Goal: Information Seeking & Learning: Learn about a topic

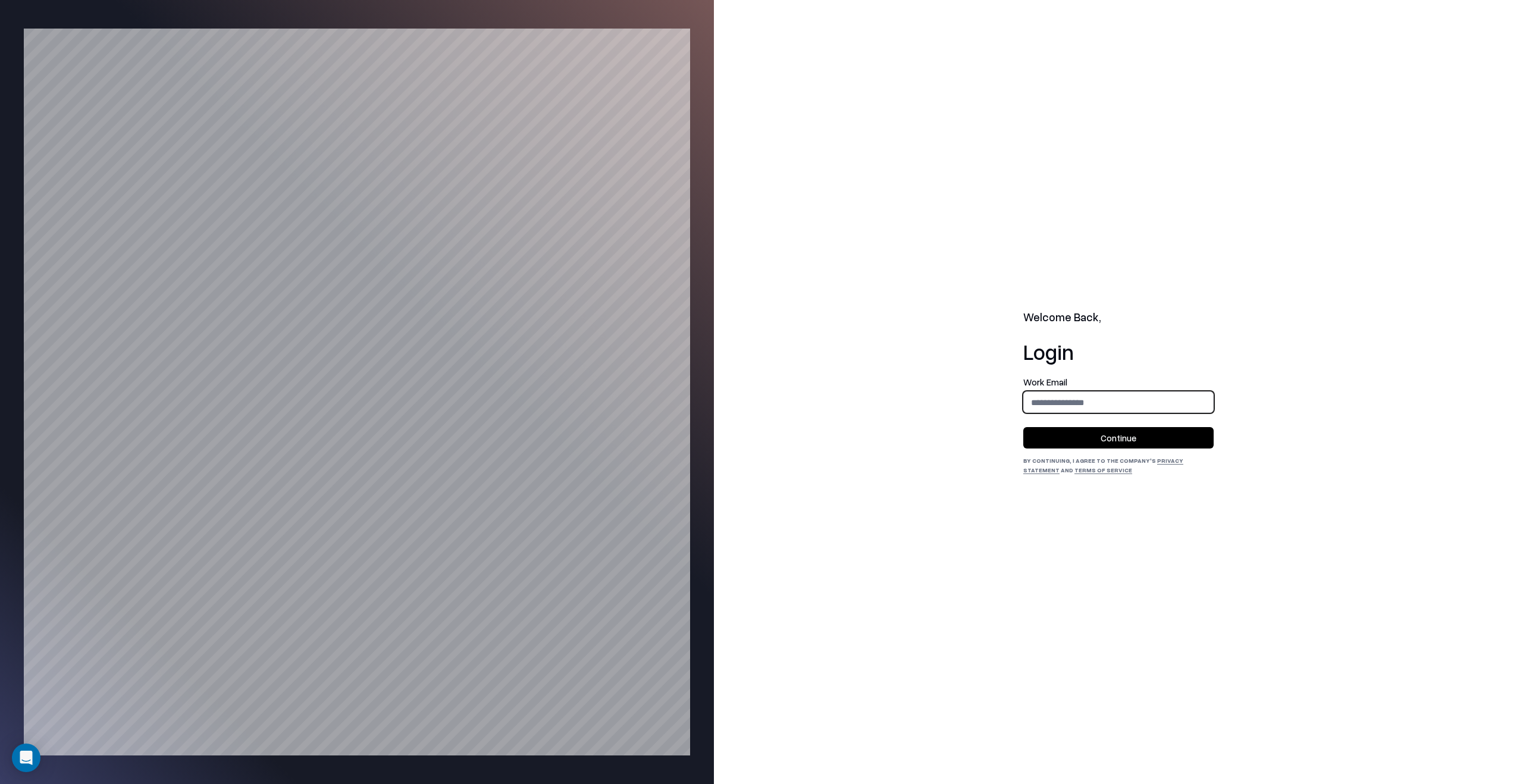
click at [1082, 401] on input "email" at bounding box center [1118, 402] width 189 height 22
type input "**********"
click at [1106, 430] on button "Continue" at bounding box center [1118, 438] width 190 height 21
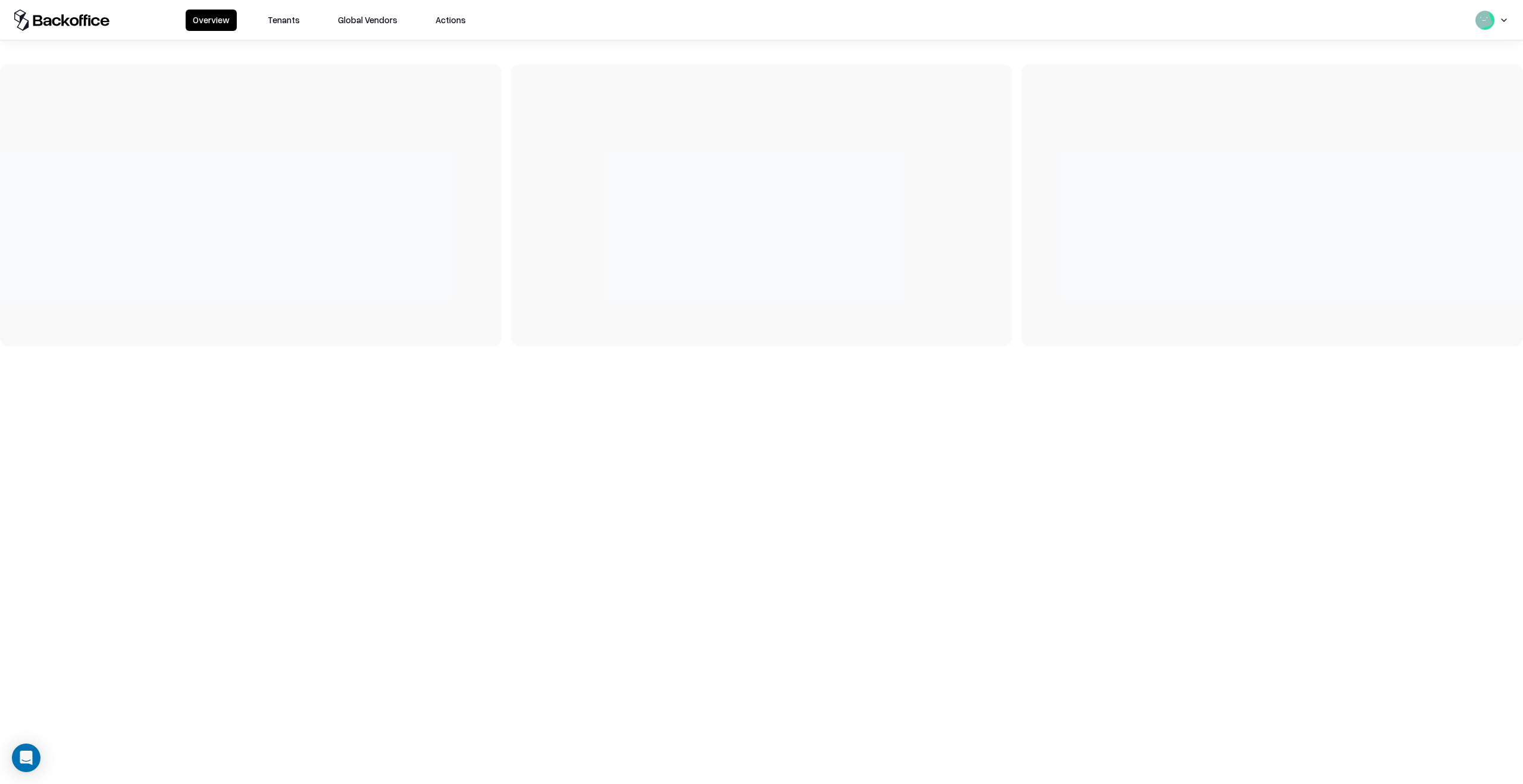
click at [294, 24] on button "Tenants" at bounding box center [283, 21] width 46 height 21
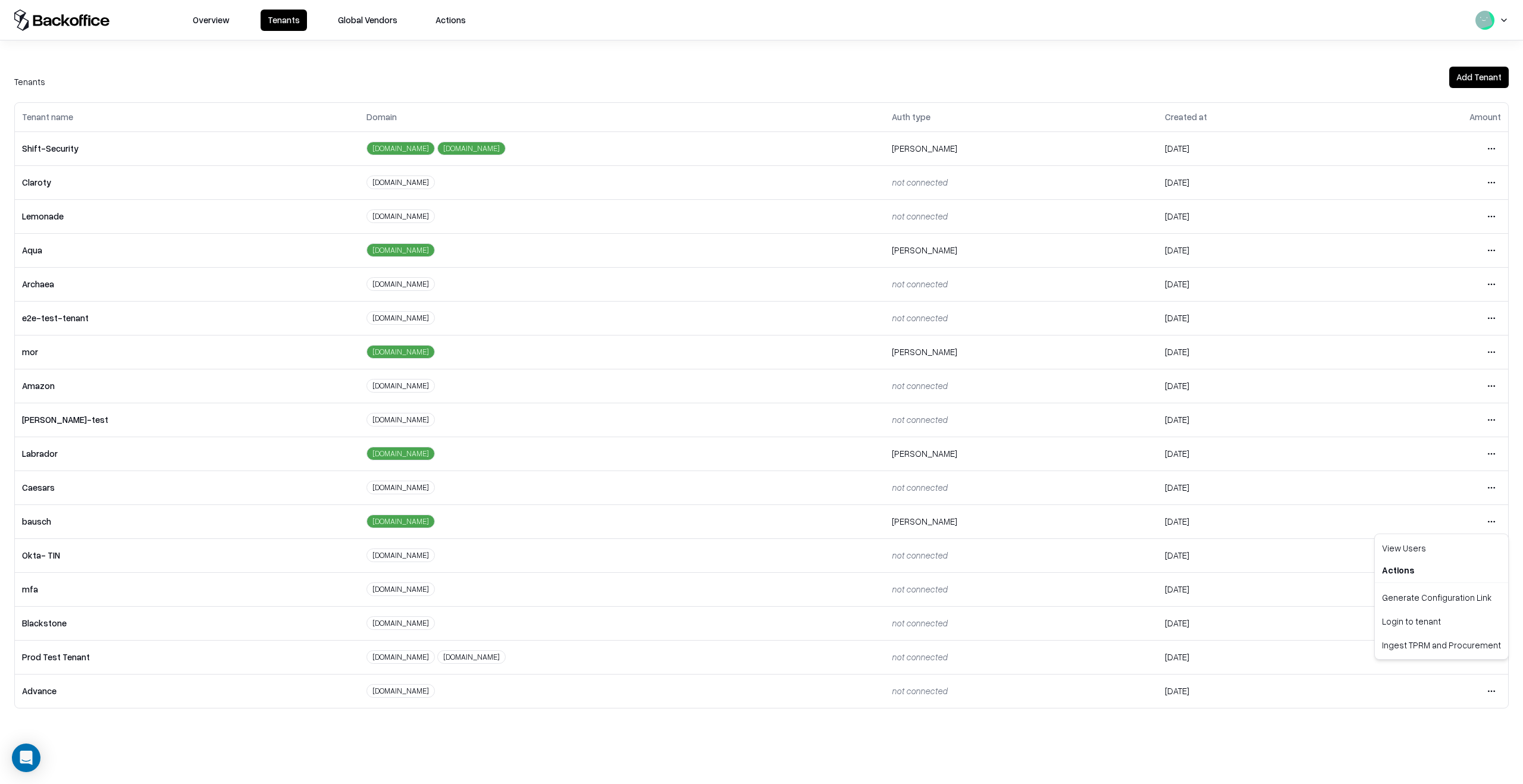
click at [1488, 524] on html "Overview Tenants Global Vendors Actions Tenants Add Tenant Tenant name Domain A…" at bounding box center [761, 392] width 1523 height 784
click at [1430, 625] on div "Login to tenant" at bounding box center [1440, 620] width 128 height 24
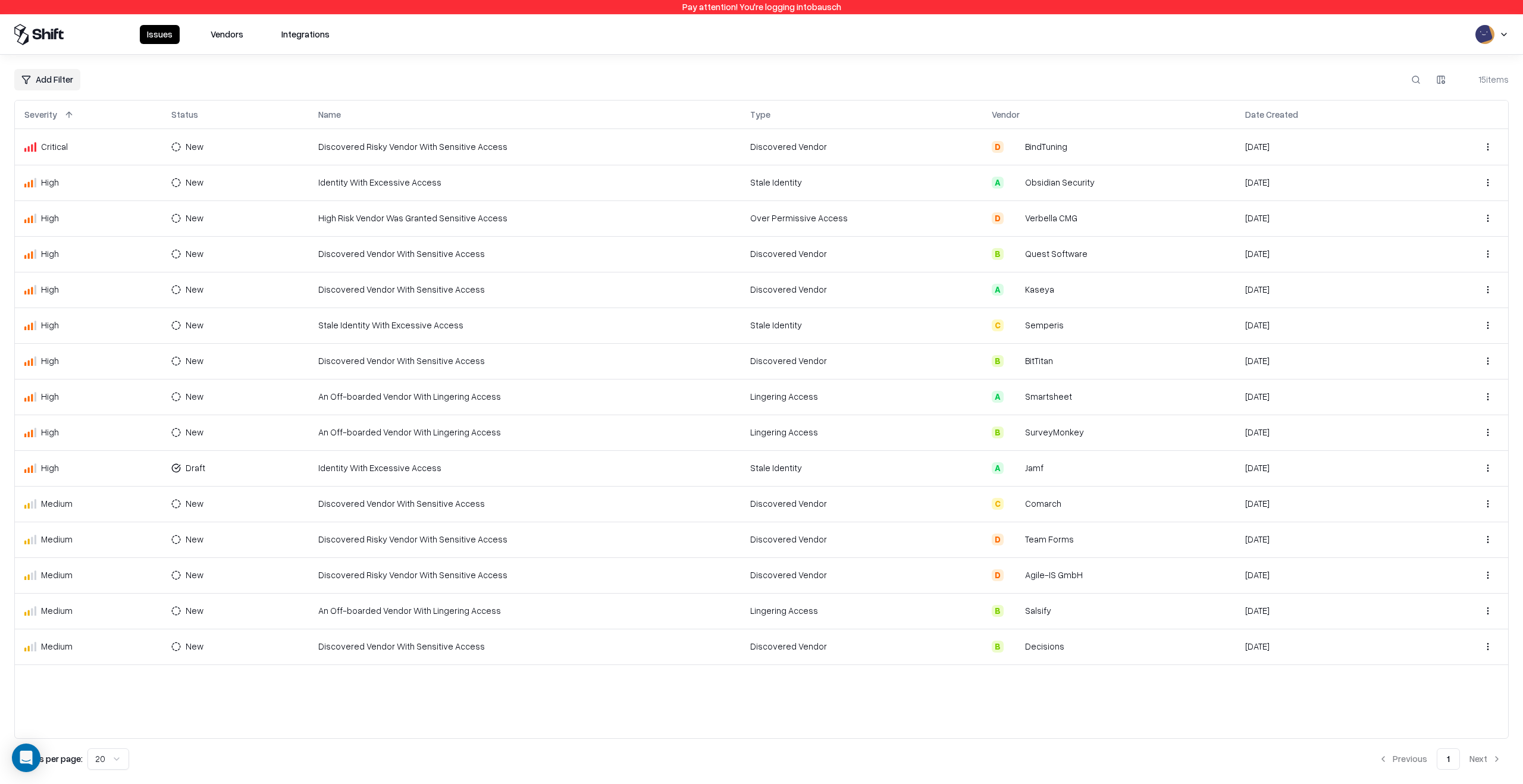
click at [204, 25] on button "Vendors" at bounding box center [226, 34] width 47 height 19
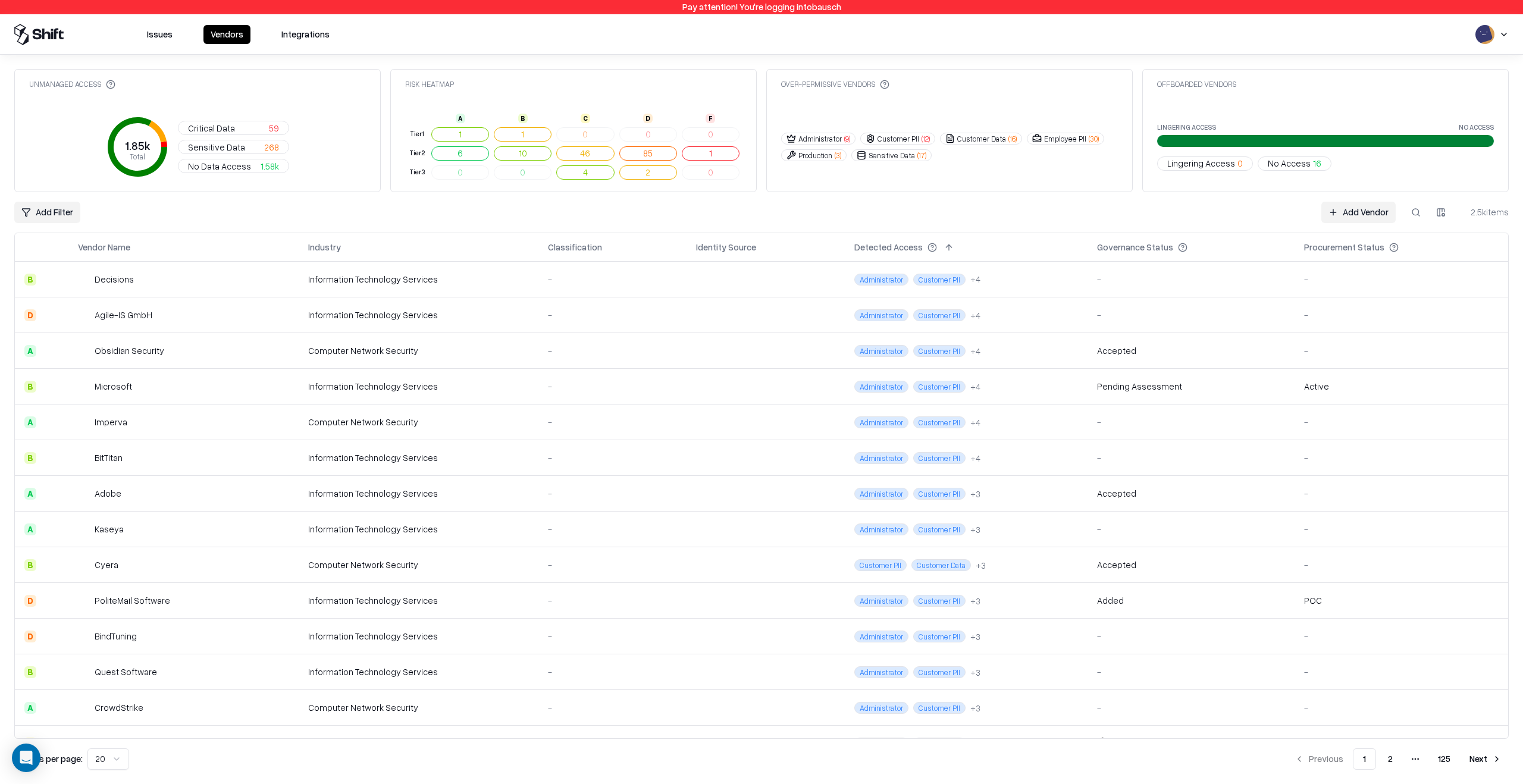
click at [160, 38] on button "Issues" at bounding box center [159, 34] width 40 height 19
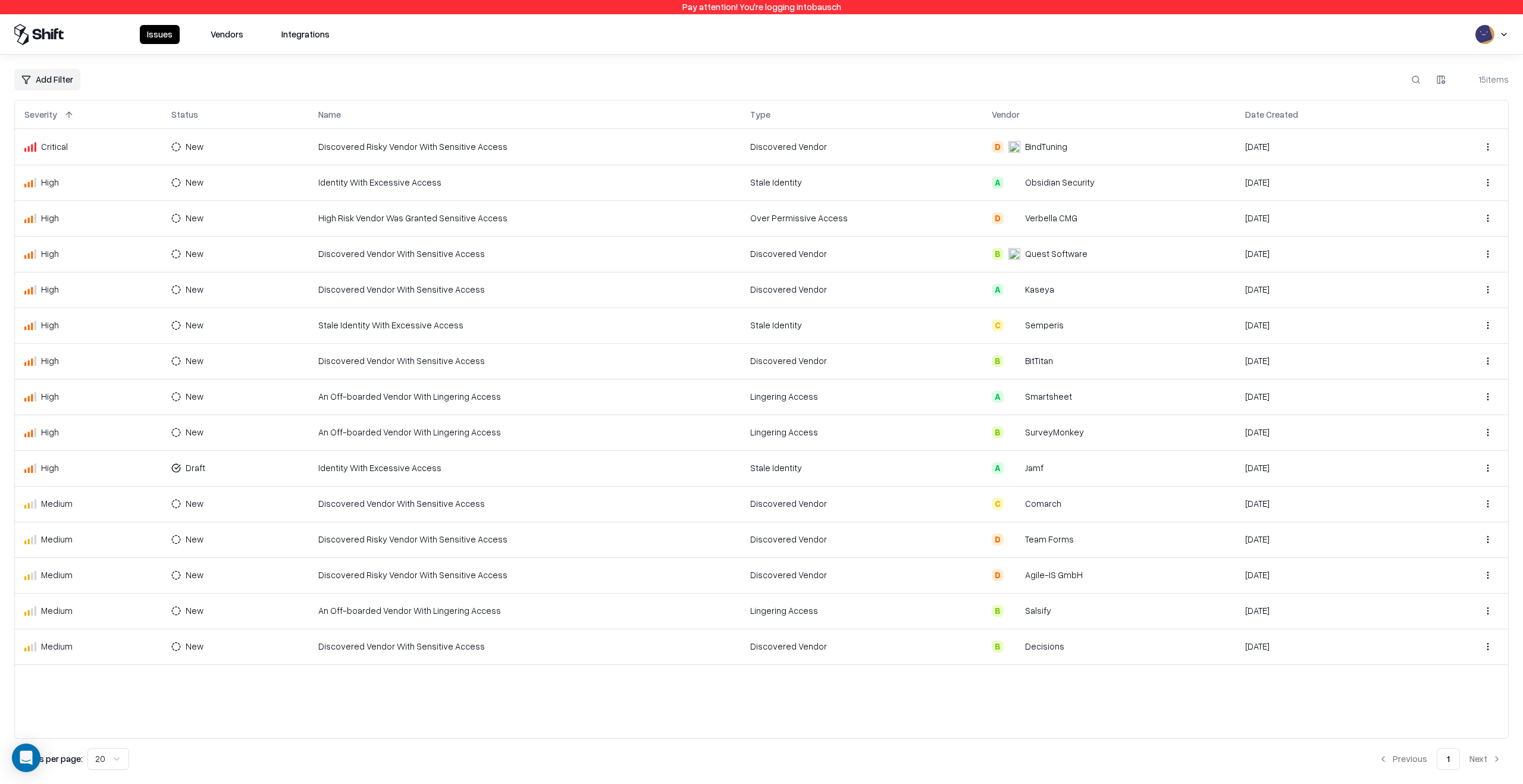
click at [446, 401] on td "An Off-boarded Vendor With Lingering Access" at bounding box center [525, 396] width 432 height 36
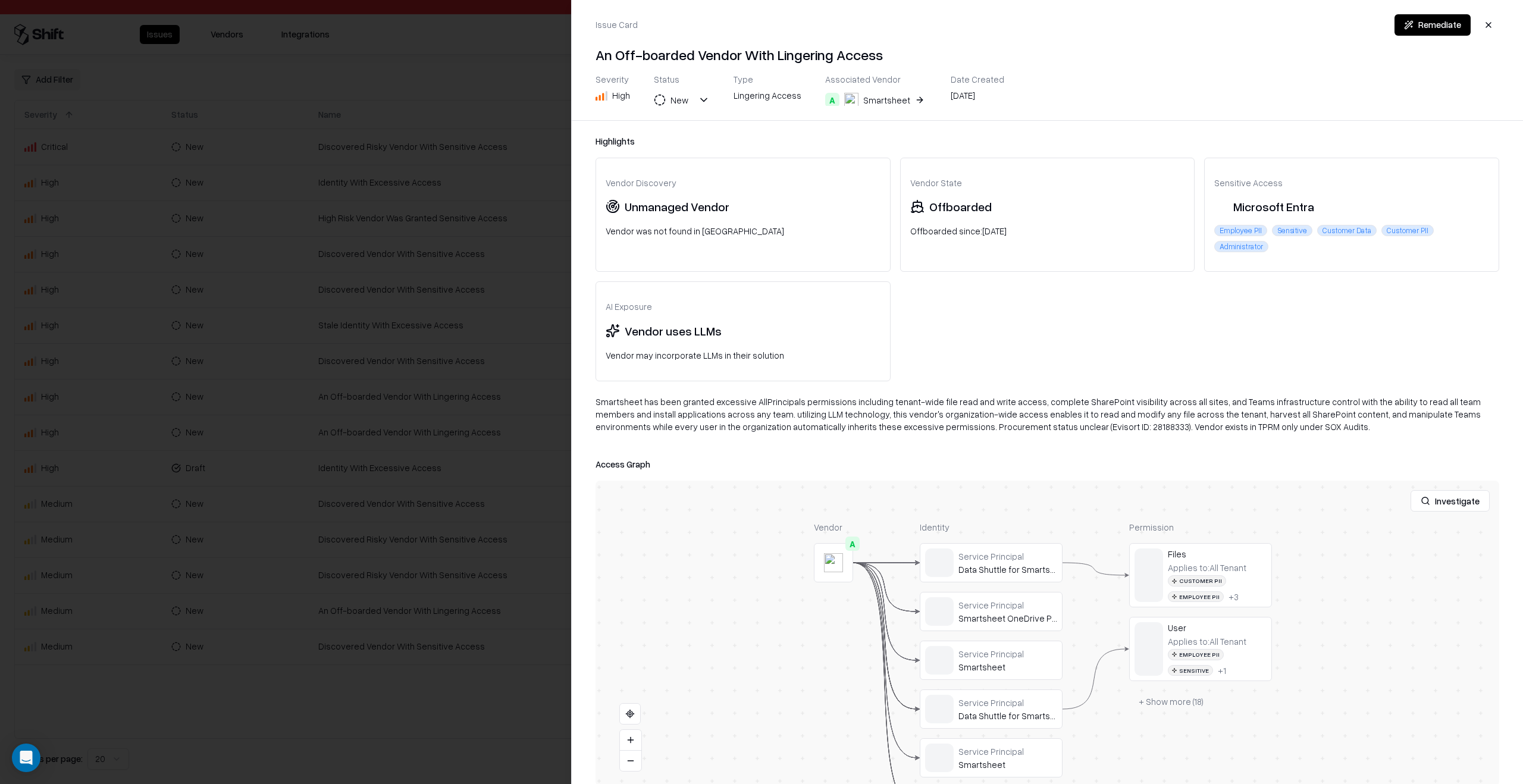
click at [867, 100] on div "Smartsheet" at bounding box center [886, 100] width 47 height 12
click at [488, 402] on div at bounding box center [761, 392] width 1523 height 784
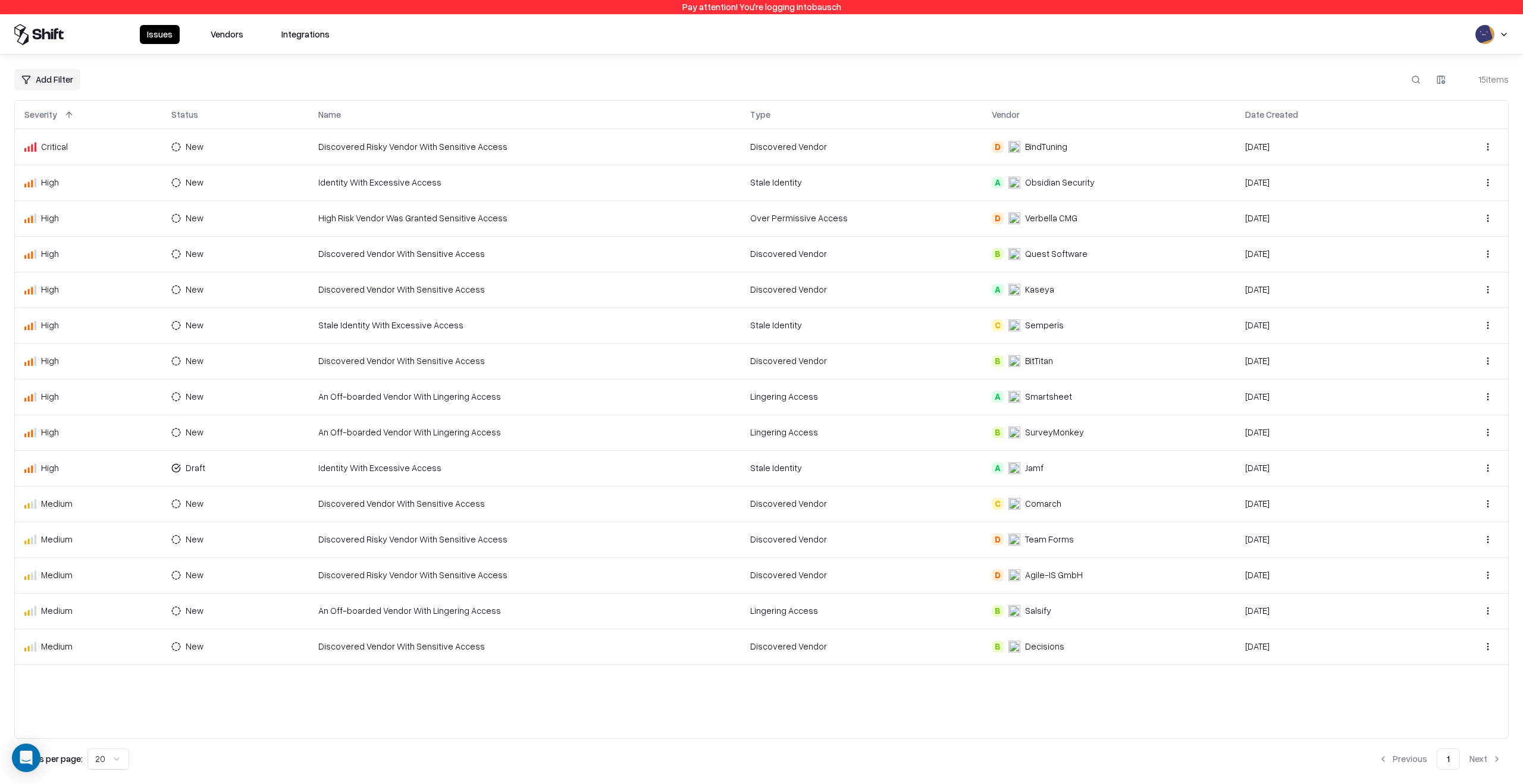
click at [227, 50] on div "Issues Vendors Integrations" at bounding box center [761, 34] width 1523 height 40
click at [227, 33] on button "Vendors" at bounding box center [226, 34] width 47 height 19
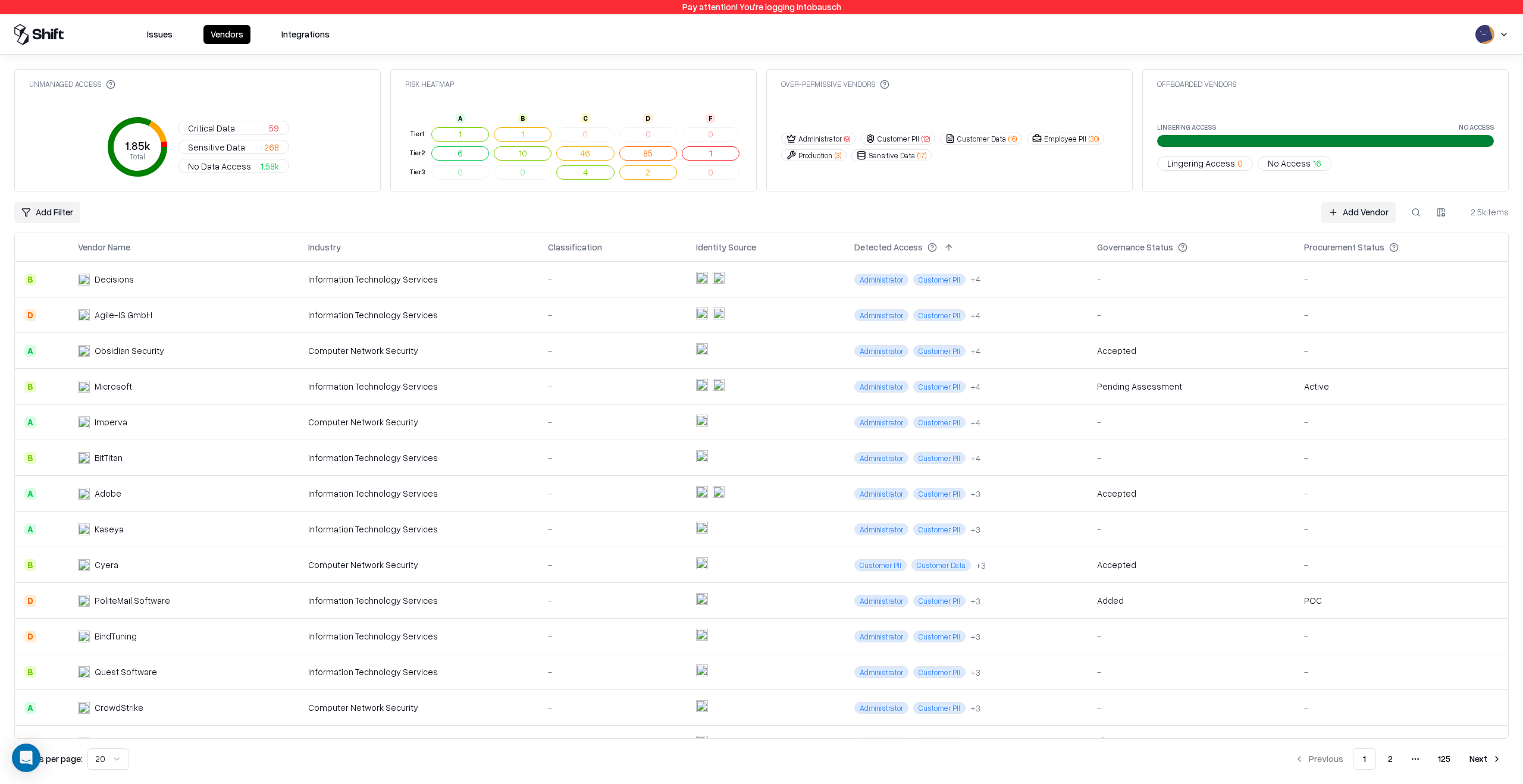
click at [1413, 213] on button at bounding box center [1416, 212] width 21 height 21
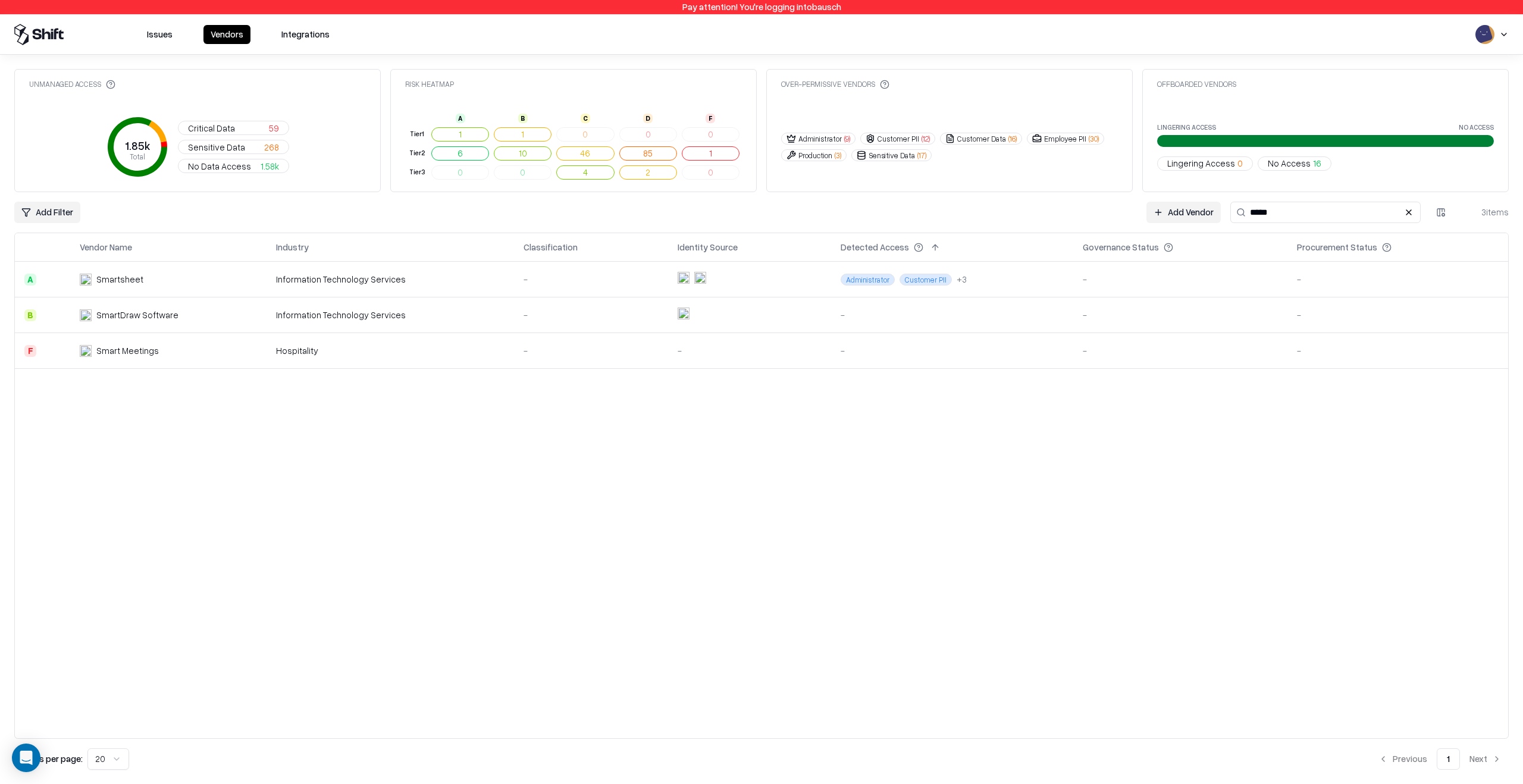
type input "*****"
click at [566, 286] on td "-" at bounding box center [591, 279] width 154 height 36
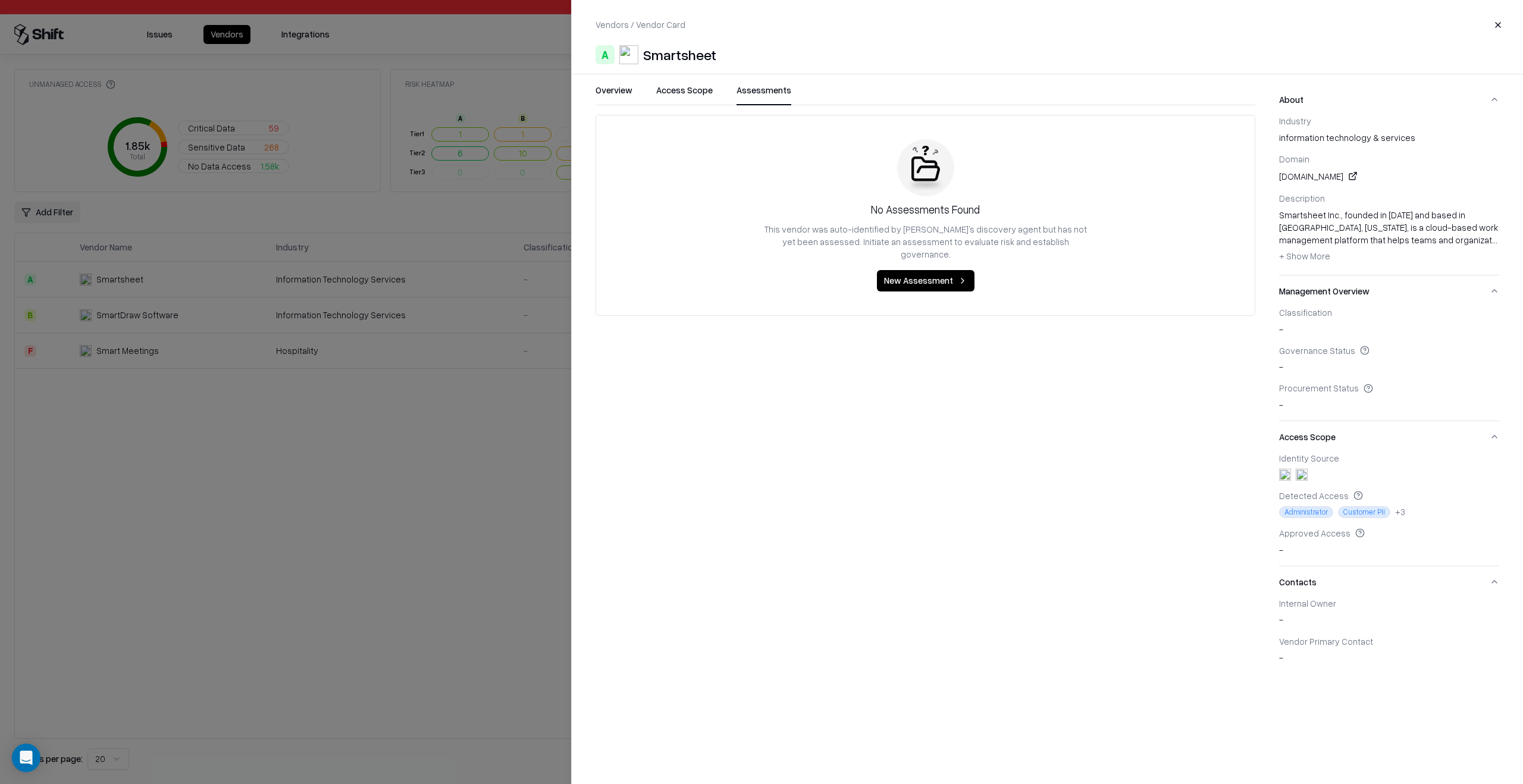
click at [756, 90] on button "Assessments" at bounding box center [764, 94] width 55 height 21
click at [695, 97] on button "Access Scope" at bounding box center [684, 94] width 56 height 21
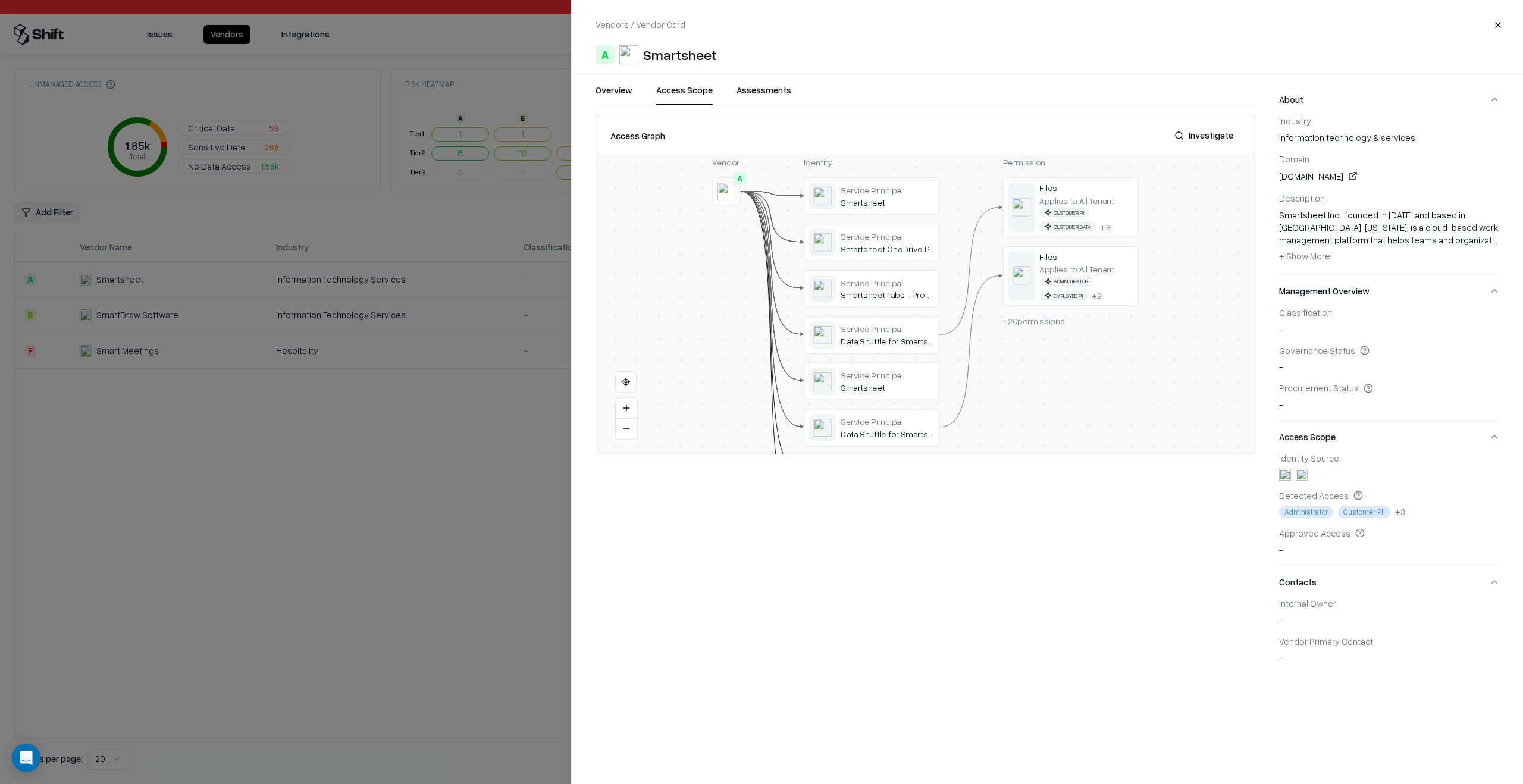
click at [432, 527] on div at bounding box center [761, 392] width 1523 height 784
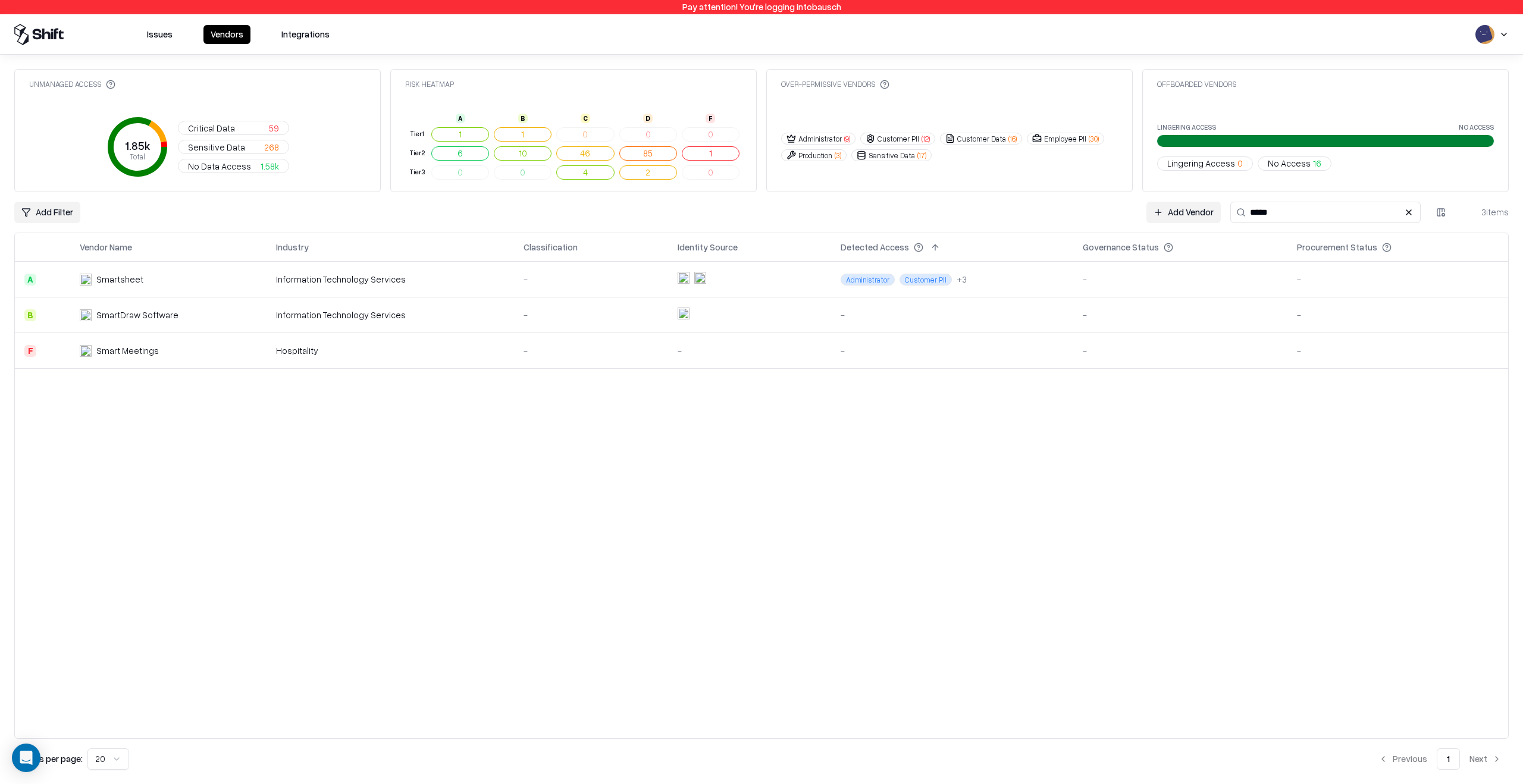
click at [495, 283] on div "Information Technology Services" at bounding box center [390, 278] width 228 height 12
